Goal: Task Accomplishment & Management: Manage account settings

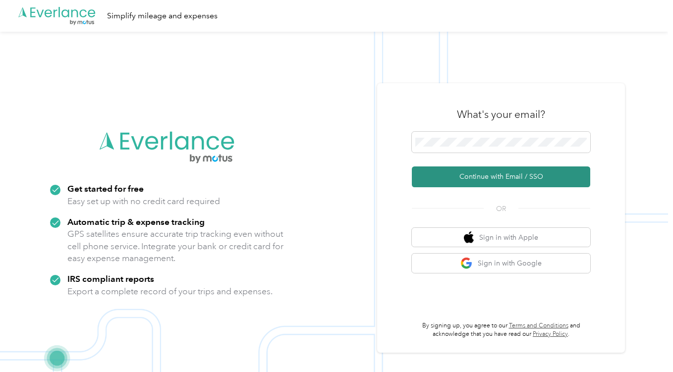
click at [503, 180] on button "Continue with Email / SSO" at bounding box center [501, 177] width 179 height 21
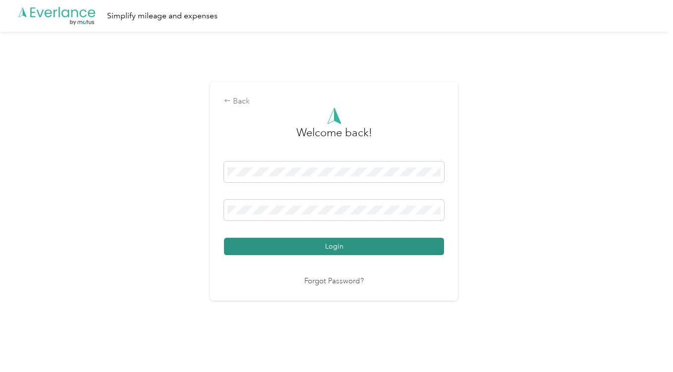
click at [344, 241] on button "Login" at bounding box center [334, 246] width 220 height 17
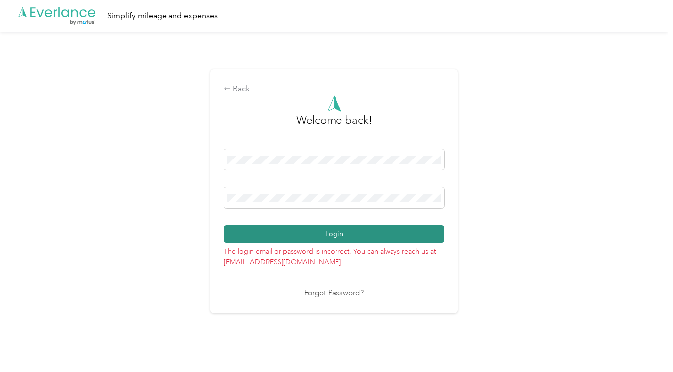
click at [359, 236] on button "Login" at bounding box center [334, 234] width 220 height 17
click at [335, 232] on button "Login" at bounding box center [334, 234] width 220 height 17
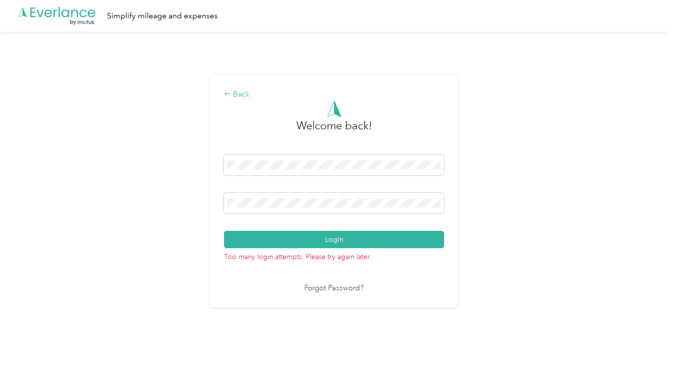
click at [240, 95] on div "Back" at bounding box center [334, 95] width 220 height 12
